Goal: Task Accomplishment & Management: Manage account settings

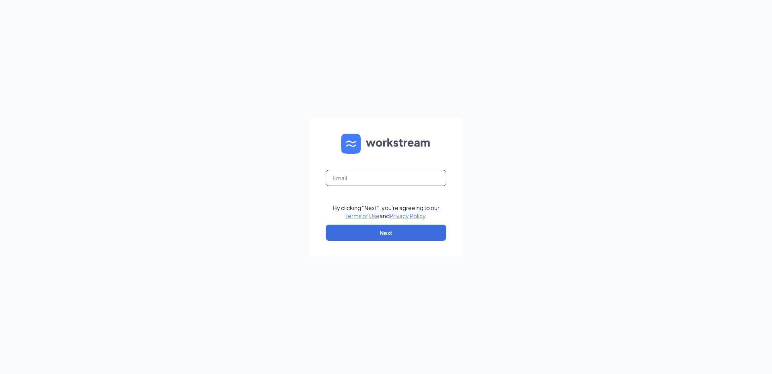
click at [377, 179] on input "text" at bounding box center [386, 178] width 121 height 16
type input "[EMAIL_ADDRESS][DOMAIN_NAME]"
click at [389, 237] on button "Next" at bounding box center [386, 232] width 121 height 16
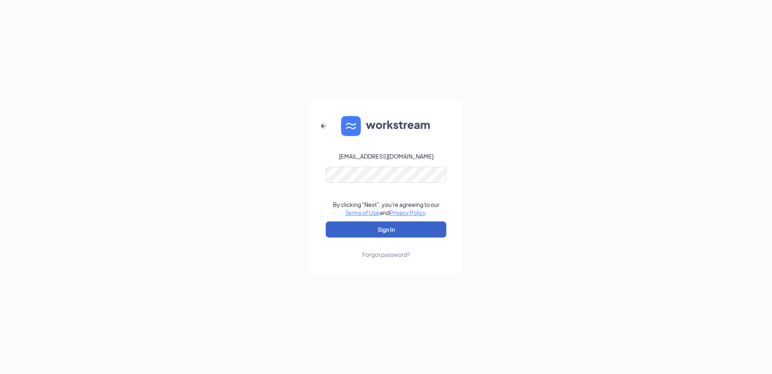
click at [378, 232] on button "Sign In" at bounding box center [386, 229] width 121 height 16
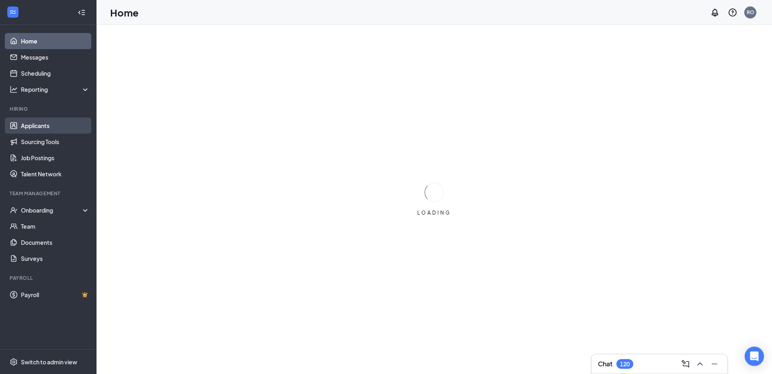
click at [46, 126] on link "Applicants" at bounding box center [55, 125] width 69 height 16
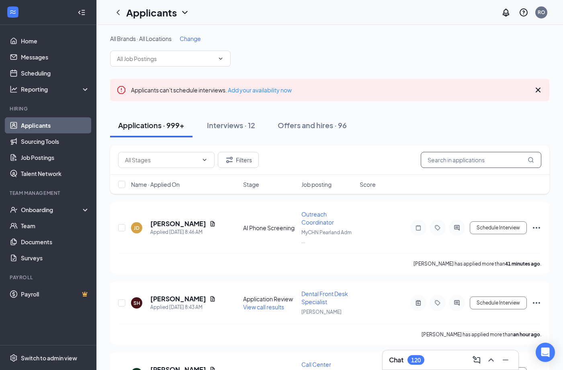
click at [470, 161] on input "text" at bounding box center [481, 160] width 121 height 16
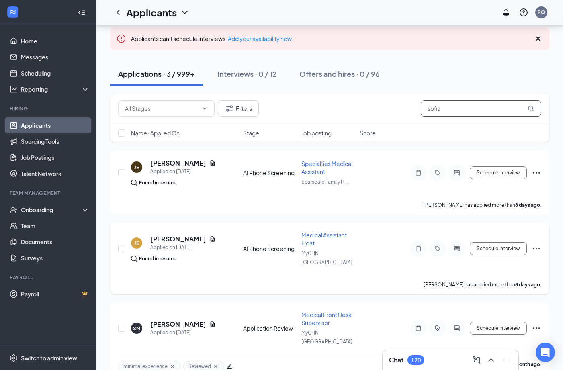
scroll to position [53, 0]
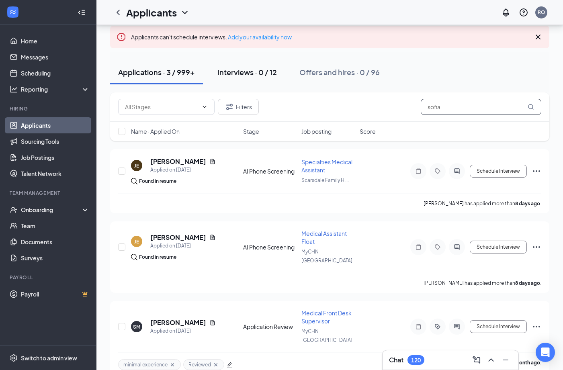
type input "sofia"
click at [254, 73] on div "Interviews · 0 / 12" at bounding box center [248, 72] width 60 height 10
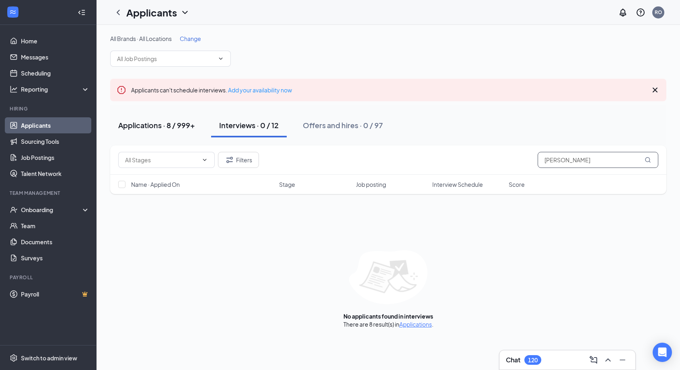
type input "sophia"
click at [176, 126] on div "Applications · 8 / 999+" at bounding box center [156, 125] width 77 height 10
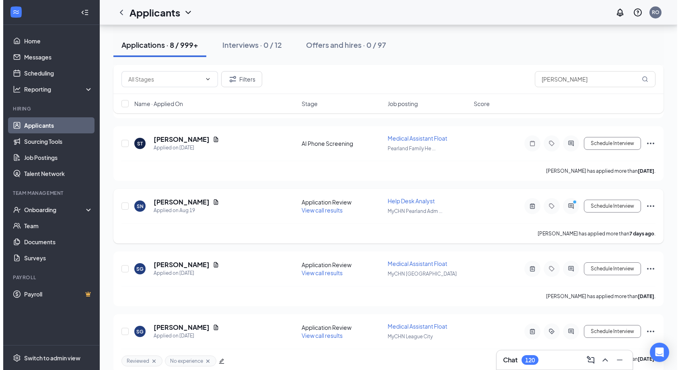
scroll to position [347, 0]
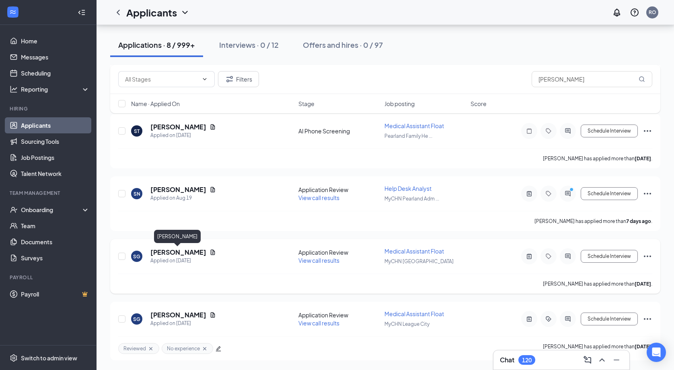
click at [184, 250] on h5 "Sophia Gonzalez" at bounding box center [178, 252] width 56 height 9
